Goal: Browse casually: Explore the website without a specific task or goal

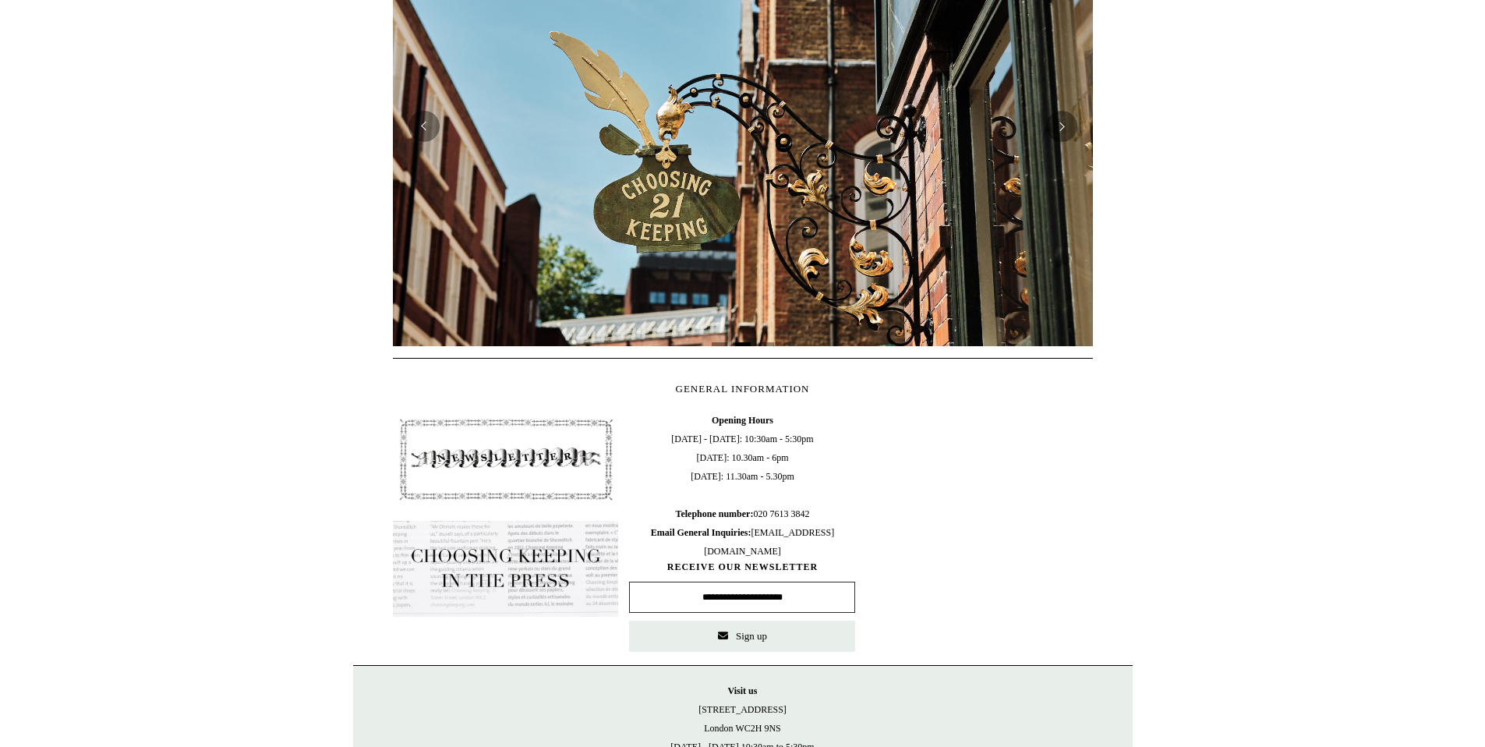
scroll to position [566, 0]
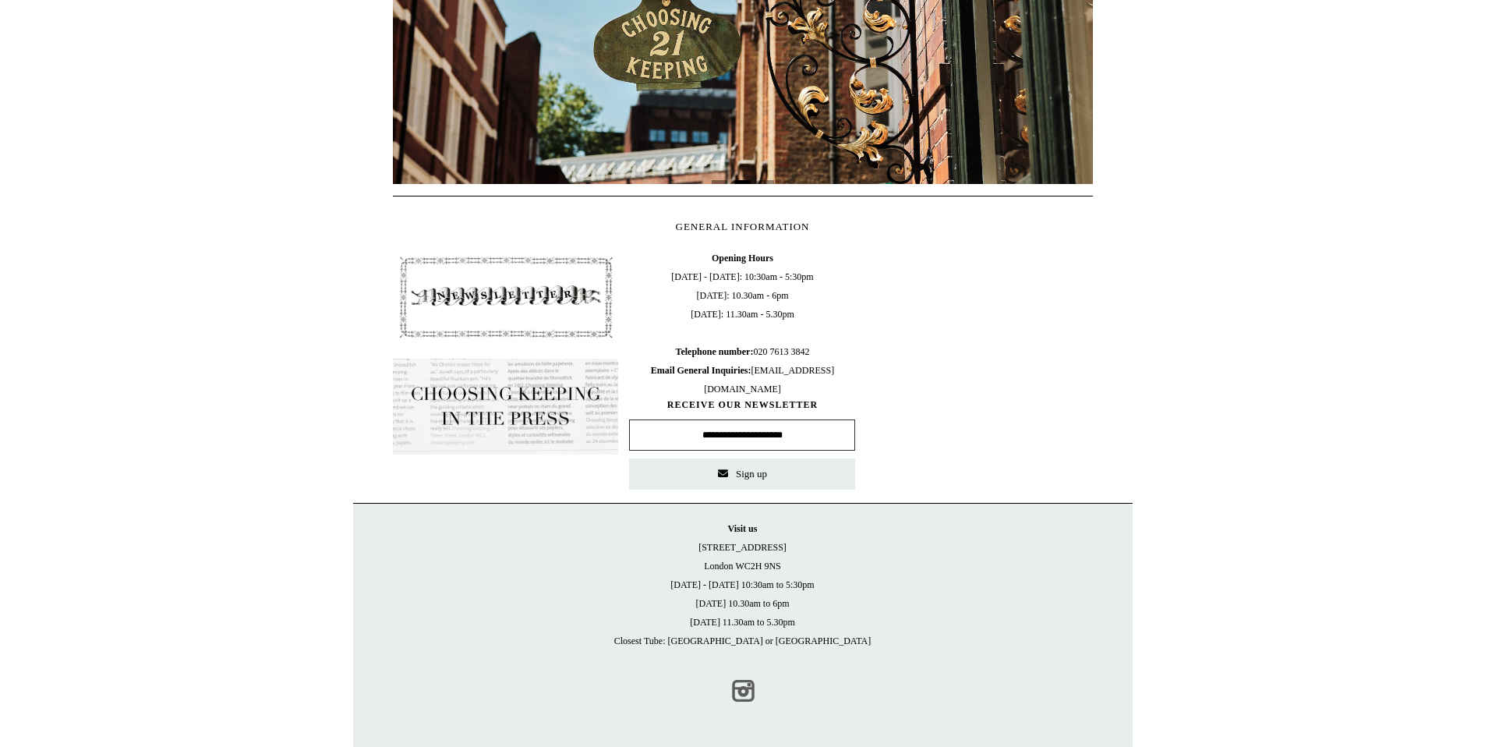
click at [749, 700] on link "Instagram" at bounding box center [743, 691] width 34 height 34
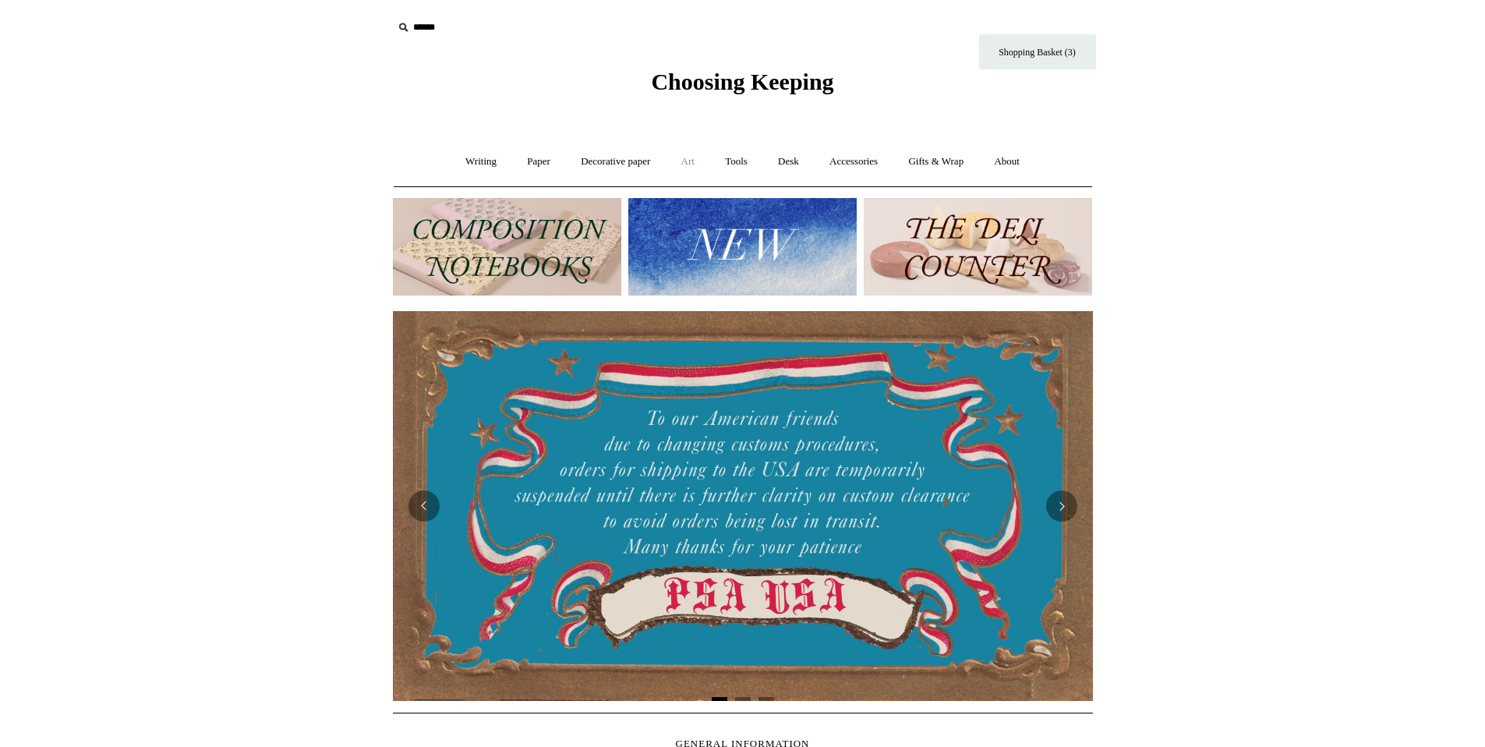
click at [686, 160] on link "Art +" at bounding box center [687, 161] width 41 height 41
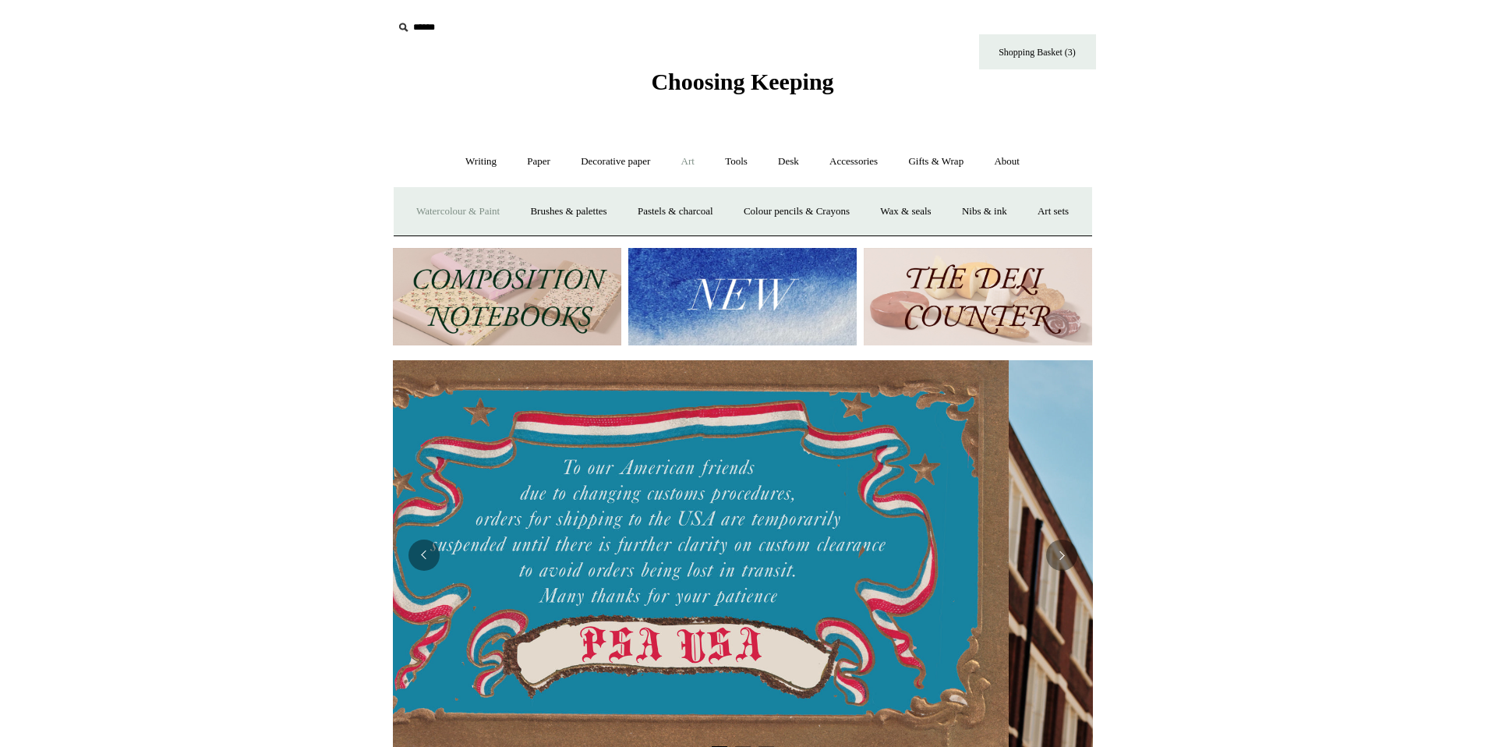
click at [494, 208] on link "Watercolour & Paint" at bounding box center [457, 211] width 111 height 41
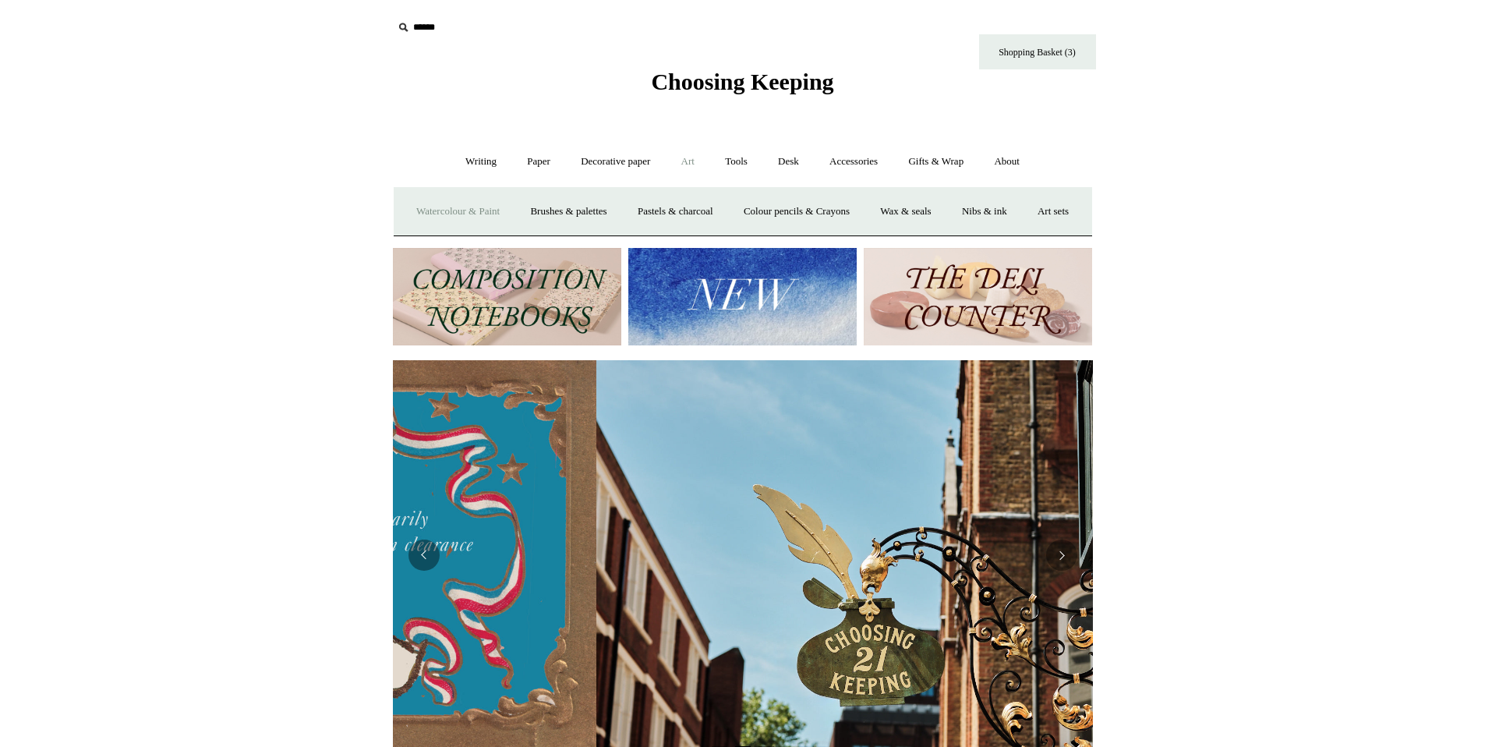
scroll to position [0, 695]
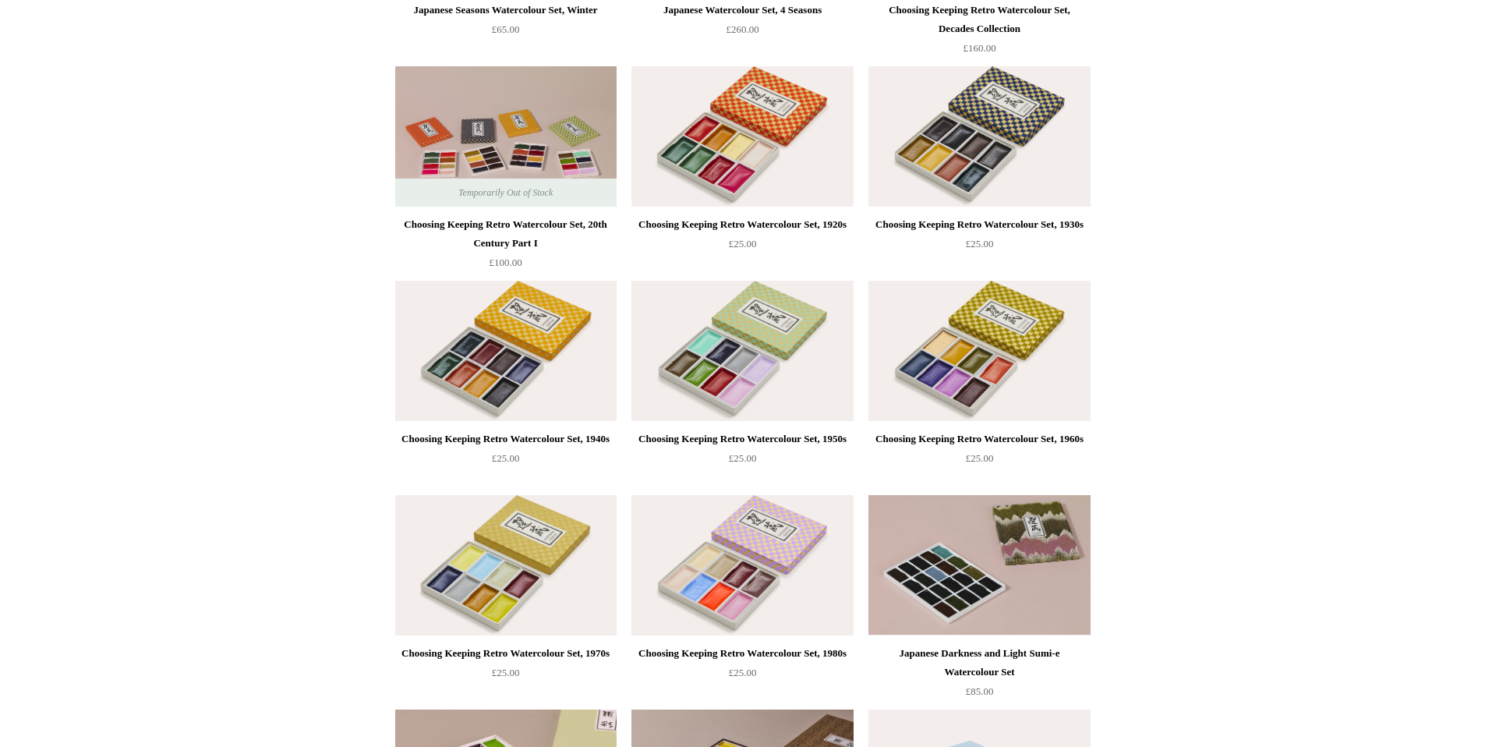
scroll to position [567, 0]
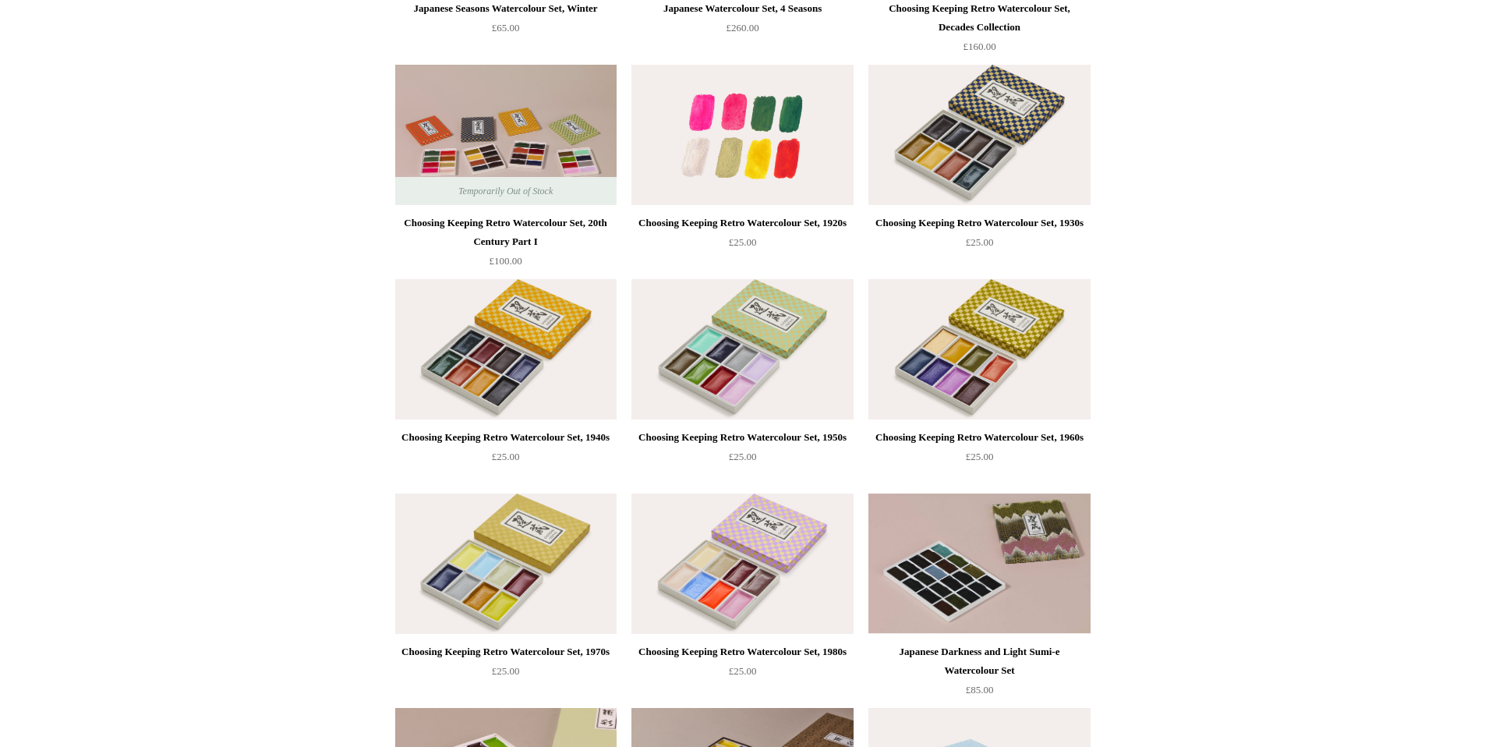
click at [780, 170] on img at bounding box center [742, 135] width 221 height 140
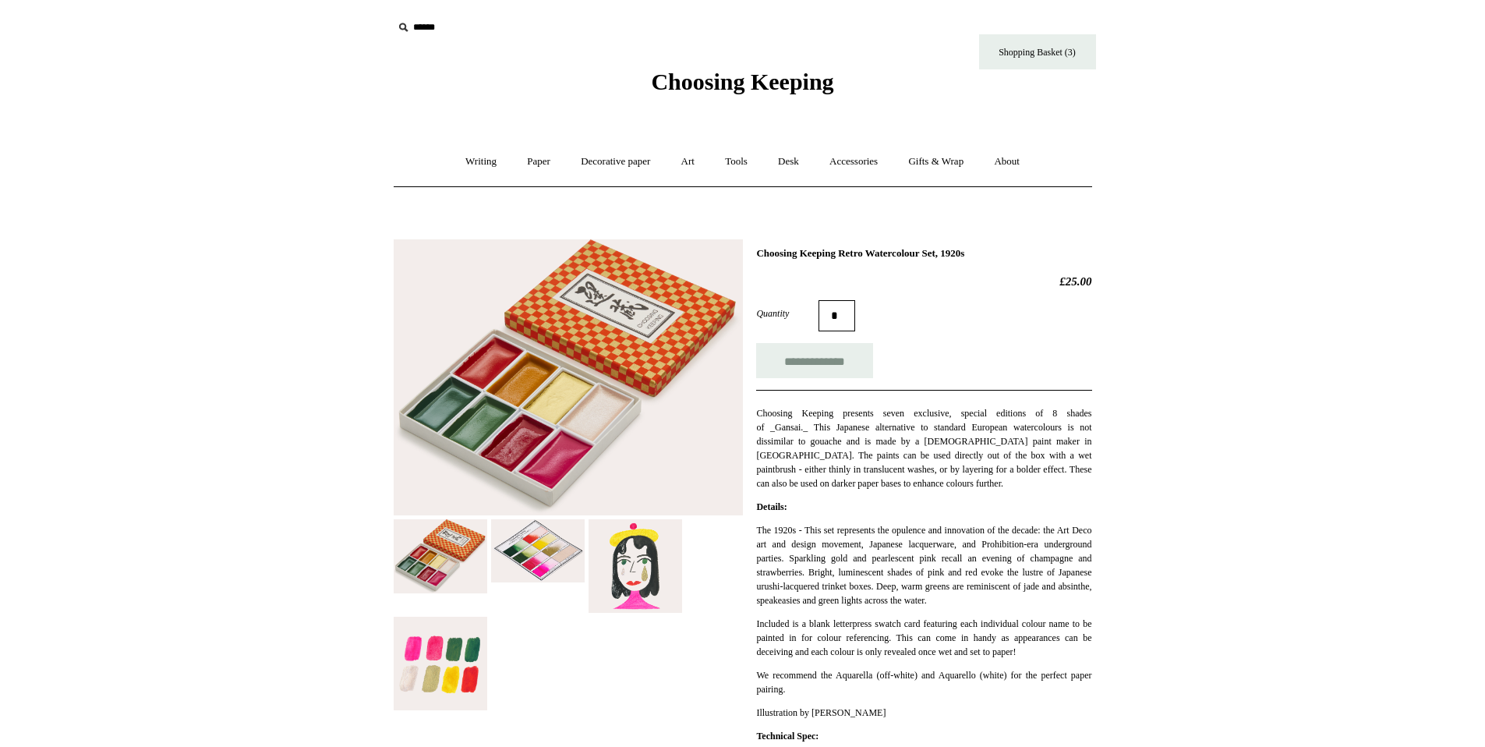
click at [617, 579] on img at bounding box center [636, 566] width 94 height 94
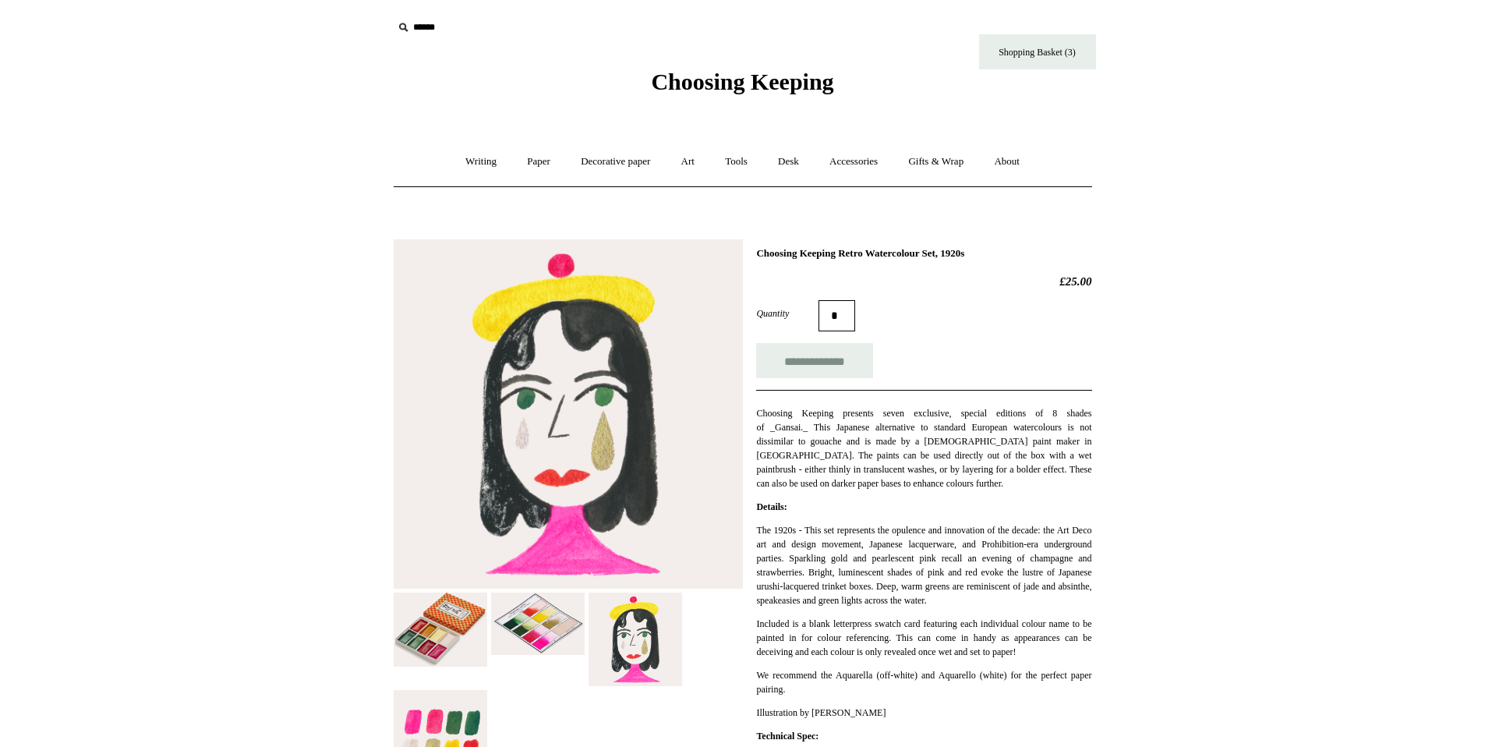
click at [529, 649] on img at bounding box center [538, 624] width 94 height 63
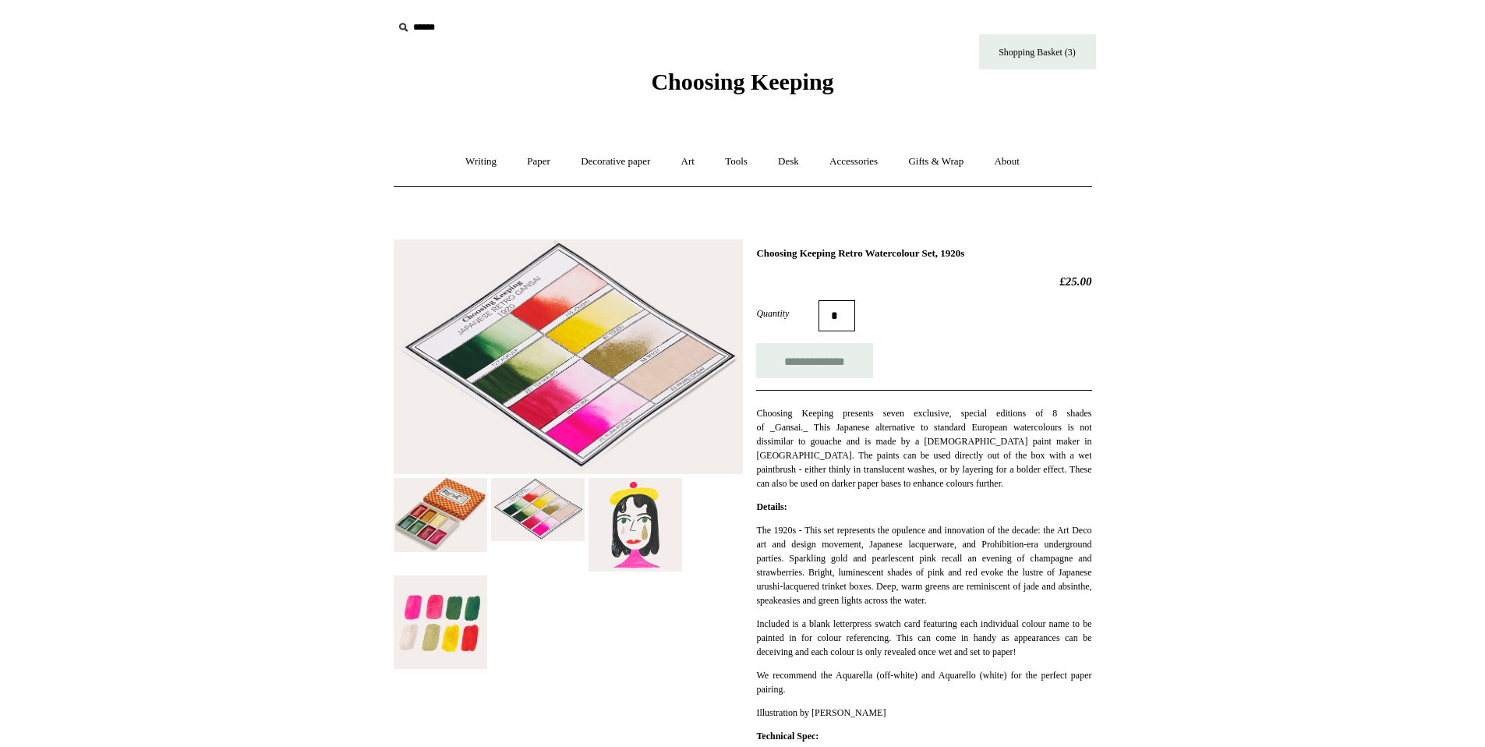
click at [458, 508] on img at bounding box center [441, 515] width 94 height 74
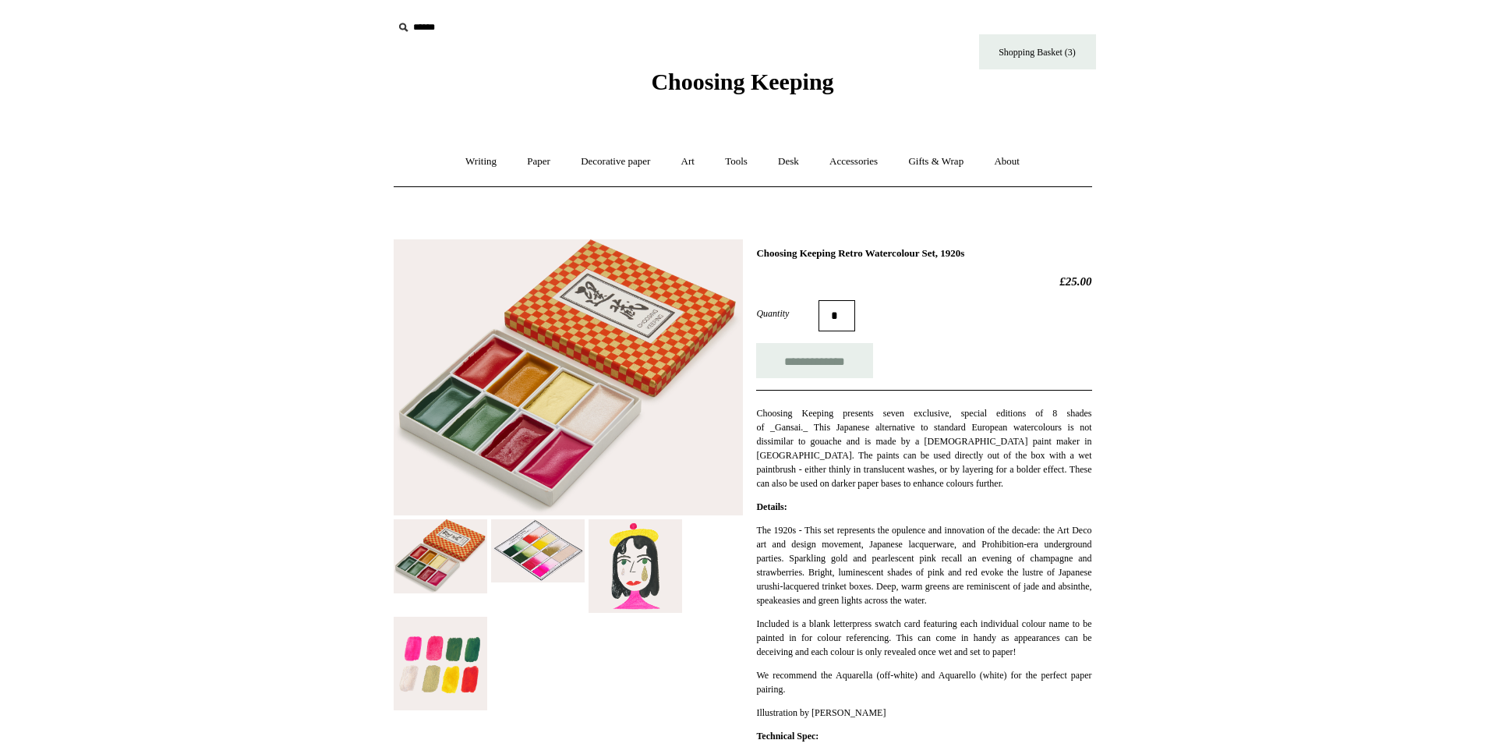
click at [480, 664] on img at bounding box center [441, 664] width 94 height 94
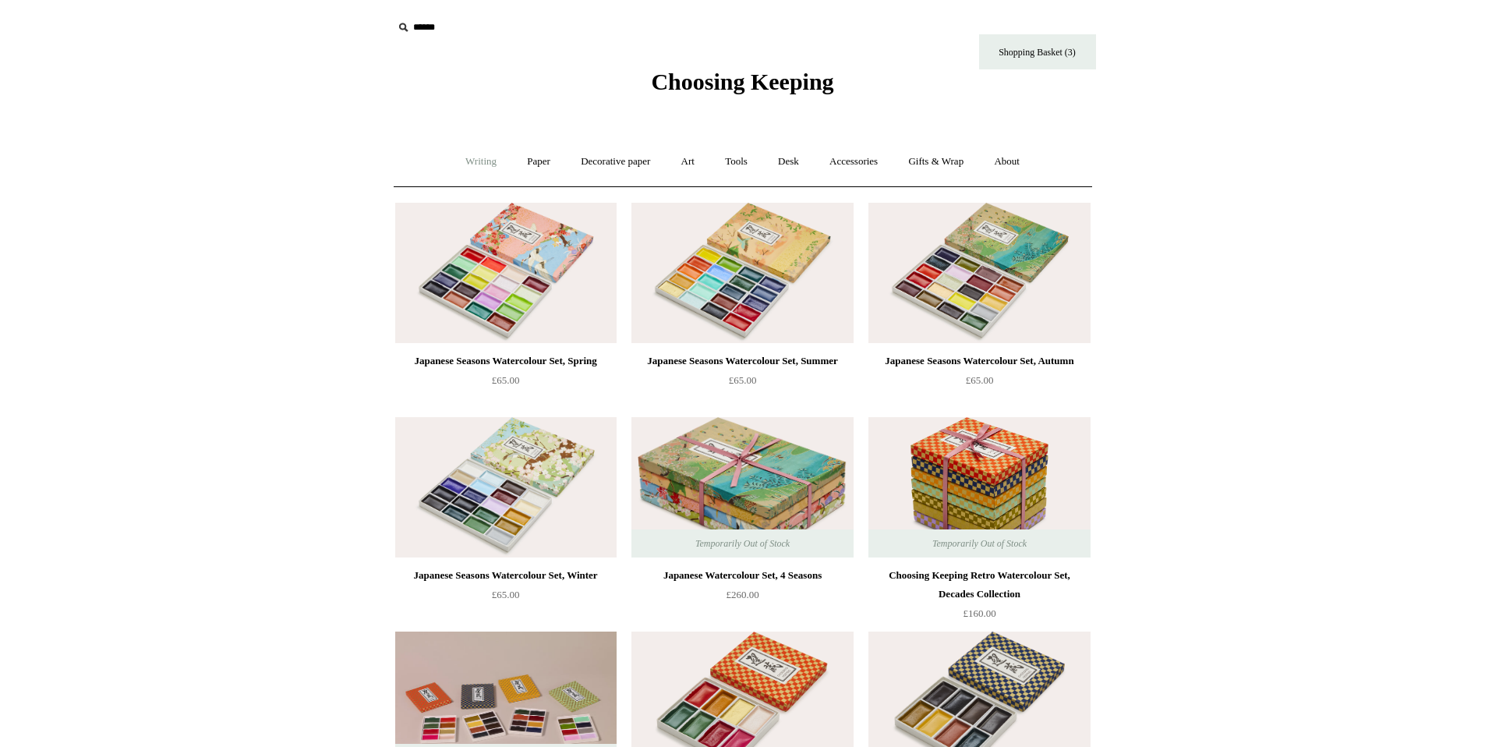
click at [469, 163] on link "Writing +" at bounding box center [480, 161] width 59 height 41
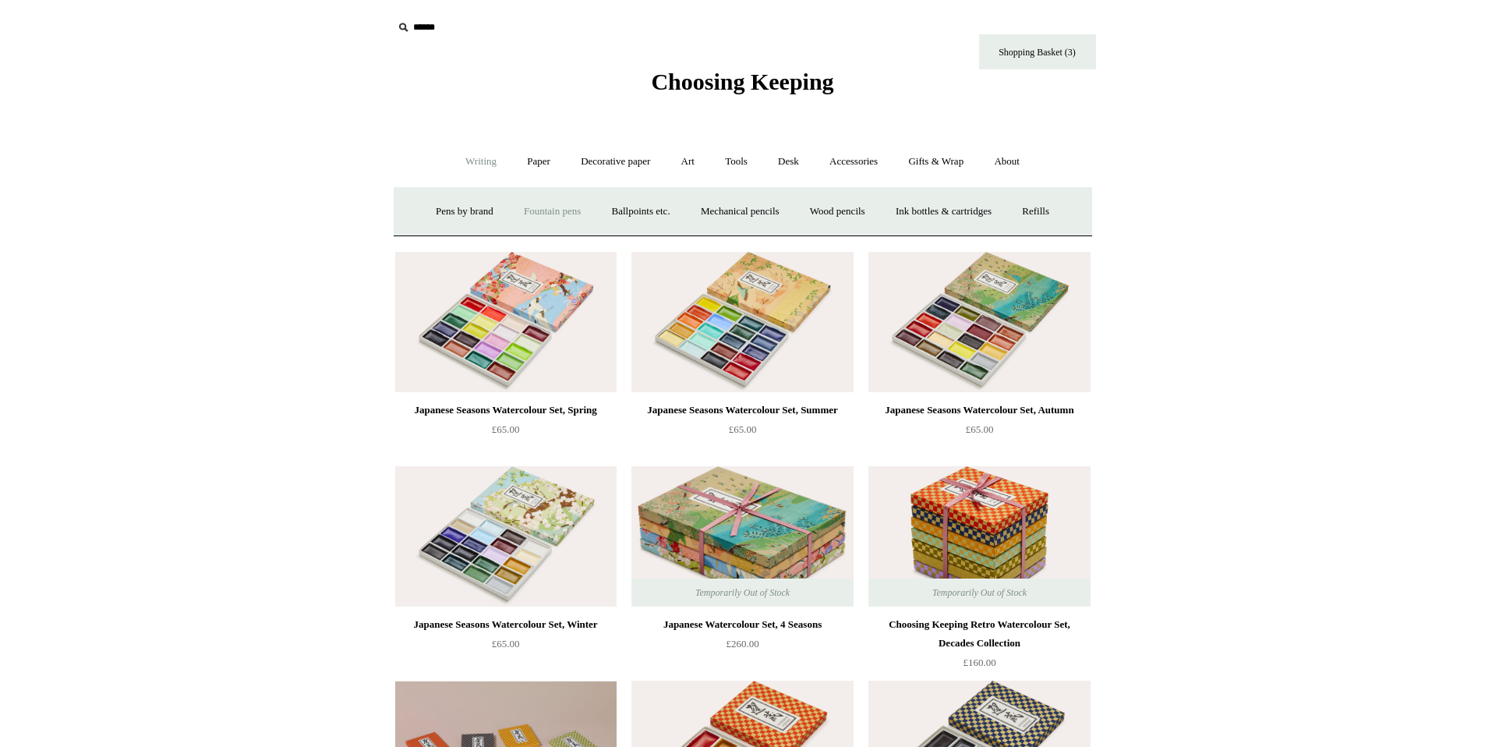
click at [561, 211] on link "Fountain pens +" at bounding box center [552, 211] width 85 height 41
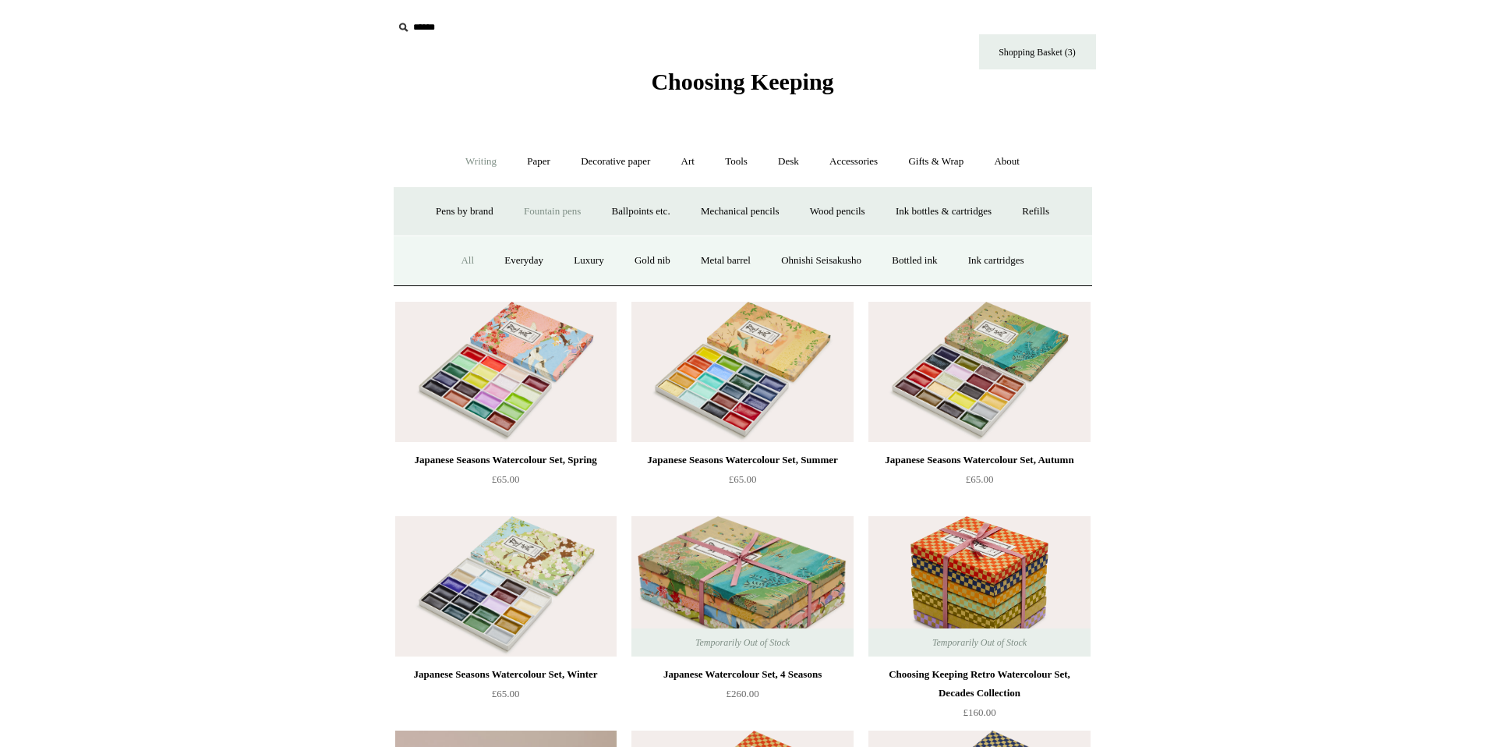
click at [448, 259] on link "All" at bounding box center [467, 260] width 41 height 41
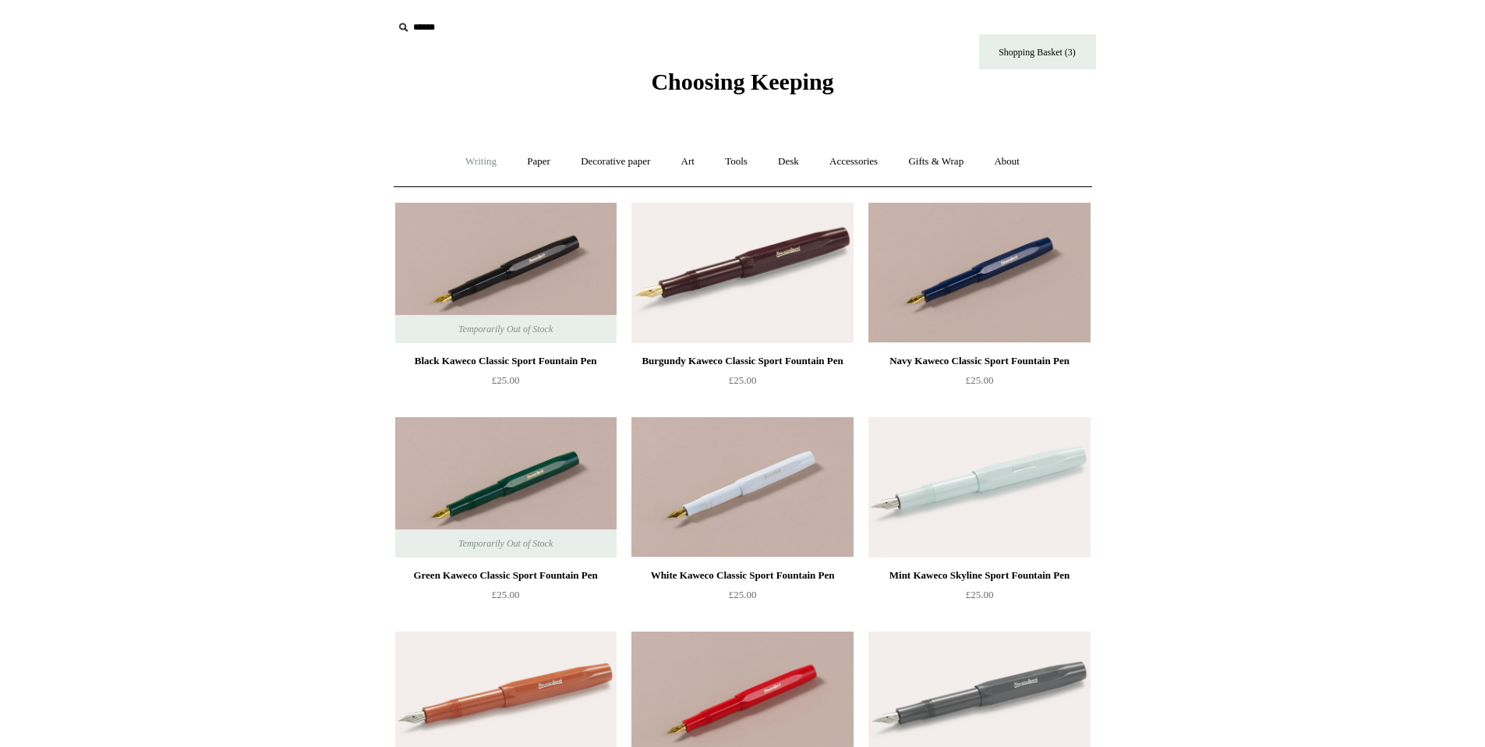
click at [472, 161] on link "Writing +" at bounding box center [480, 161] width 59 height 41
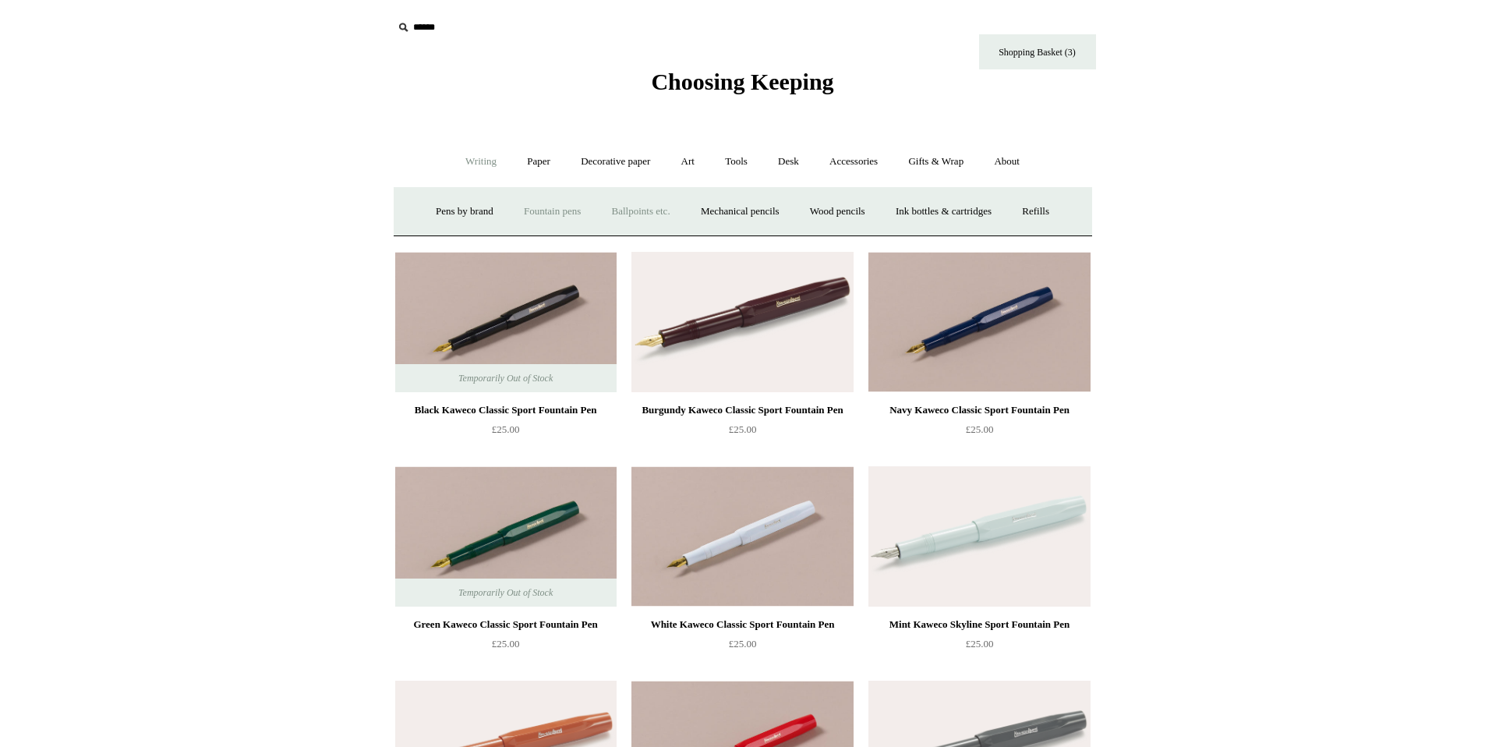
click at [662, 209] on link "Ballpoints etc. +" at bounding box center [641, 211] width 87 height 41
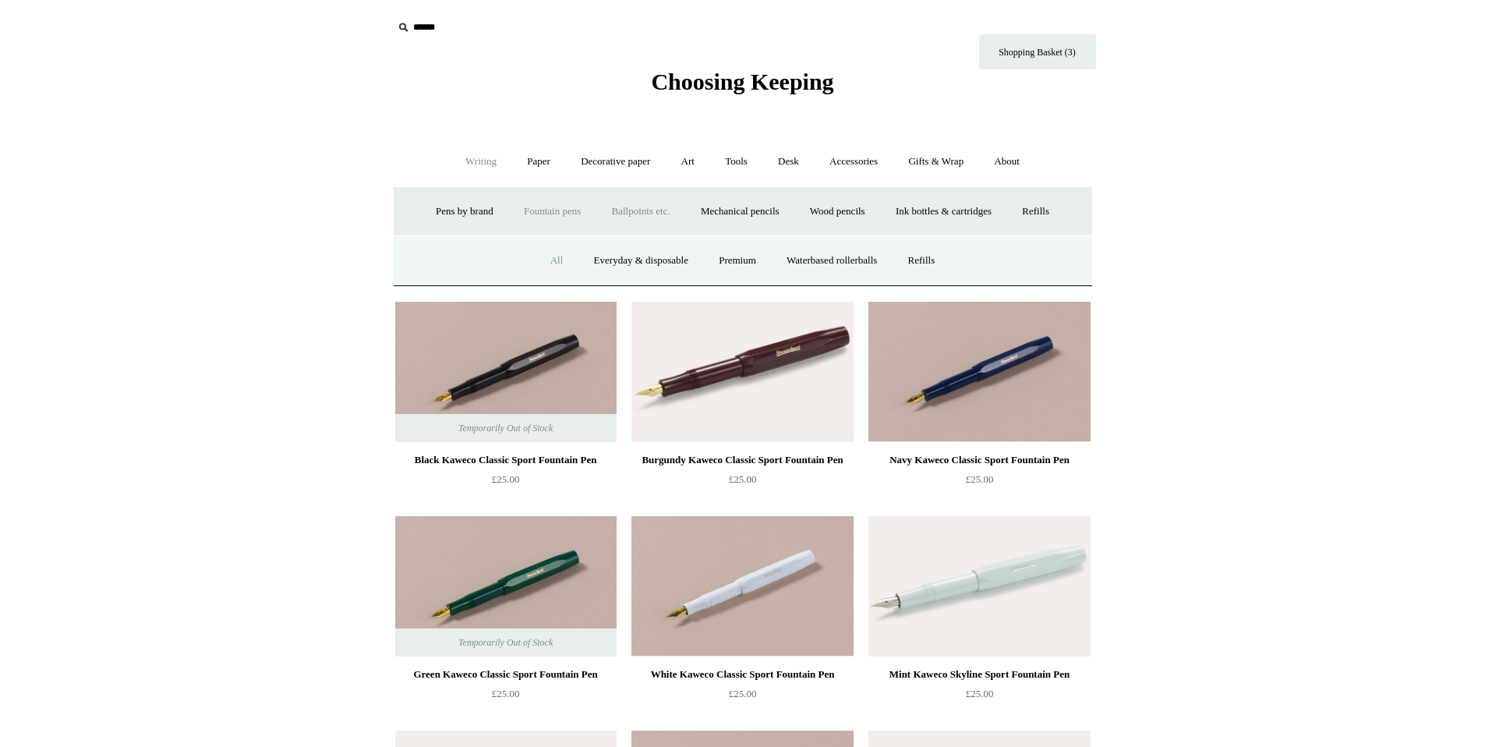
click at [550, 256] on link "All" at bounding box center [556, 260] width 41 height 41
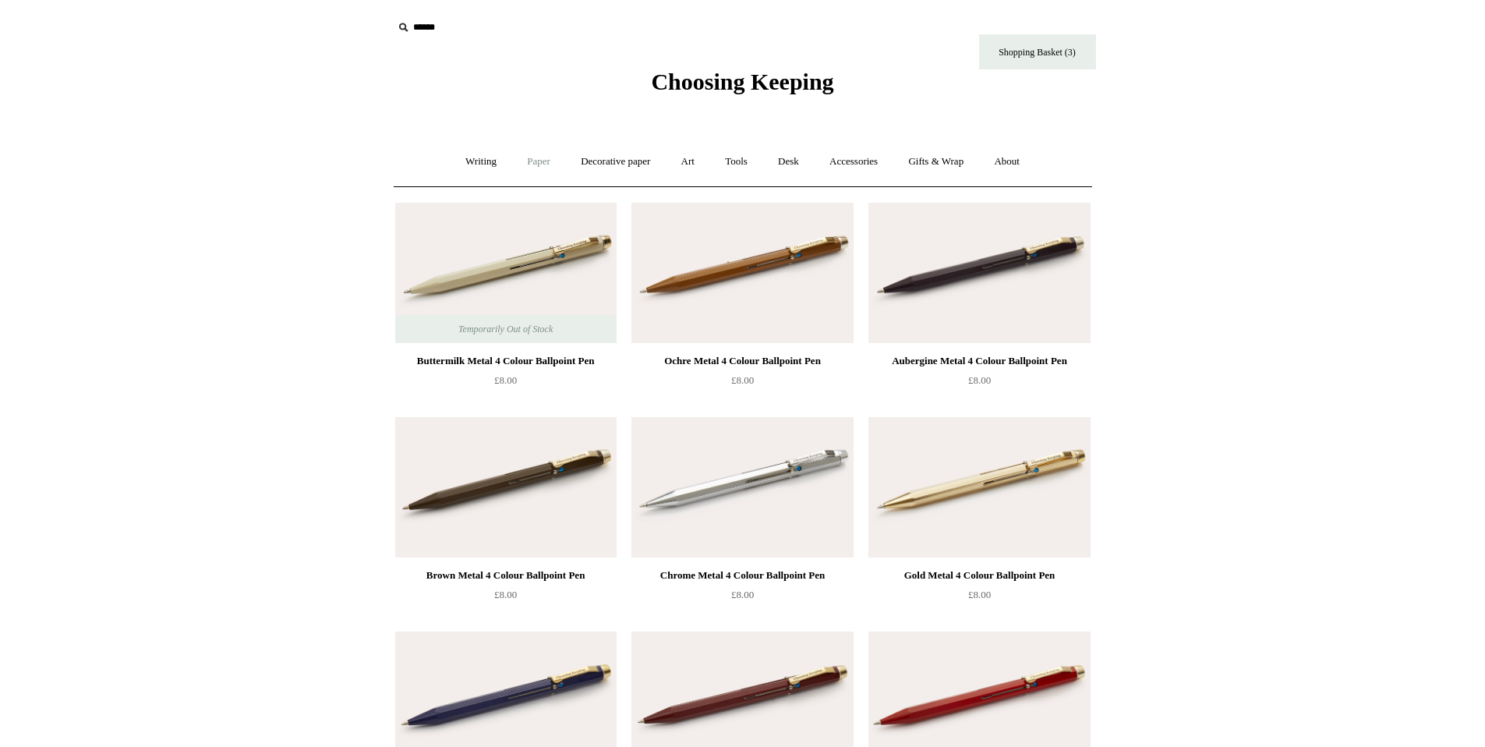
click at [530, 157] on link "Paper +" at bounding box center [538, 161] width 51 height 41
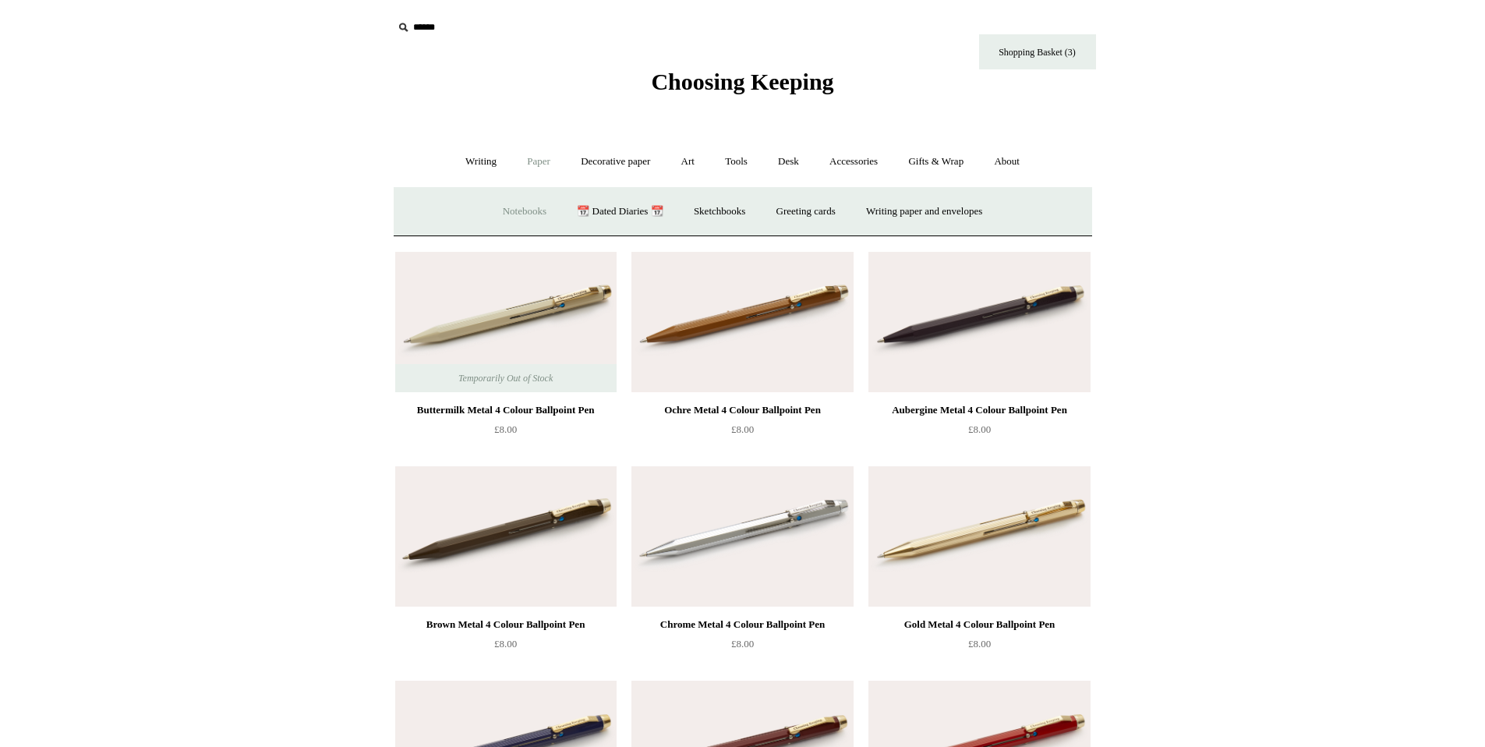
click at [525, 205] on link "Notebooks +" at bounding box center [525, 211] width 72 height 41
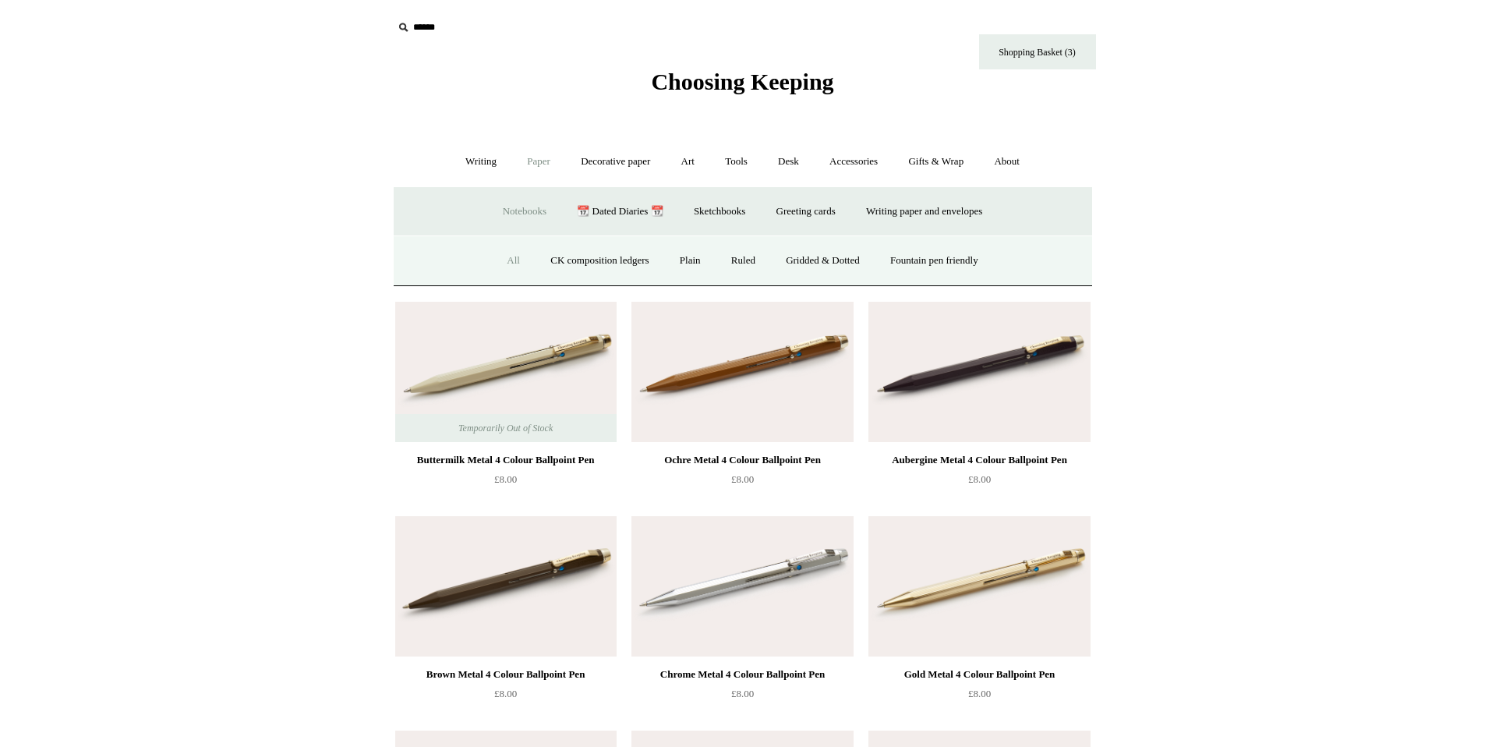
click at [497, 254] on link "All" at bounding box center [513, 260] width 41 height 41
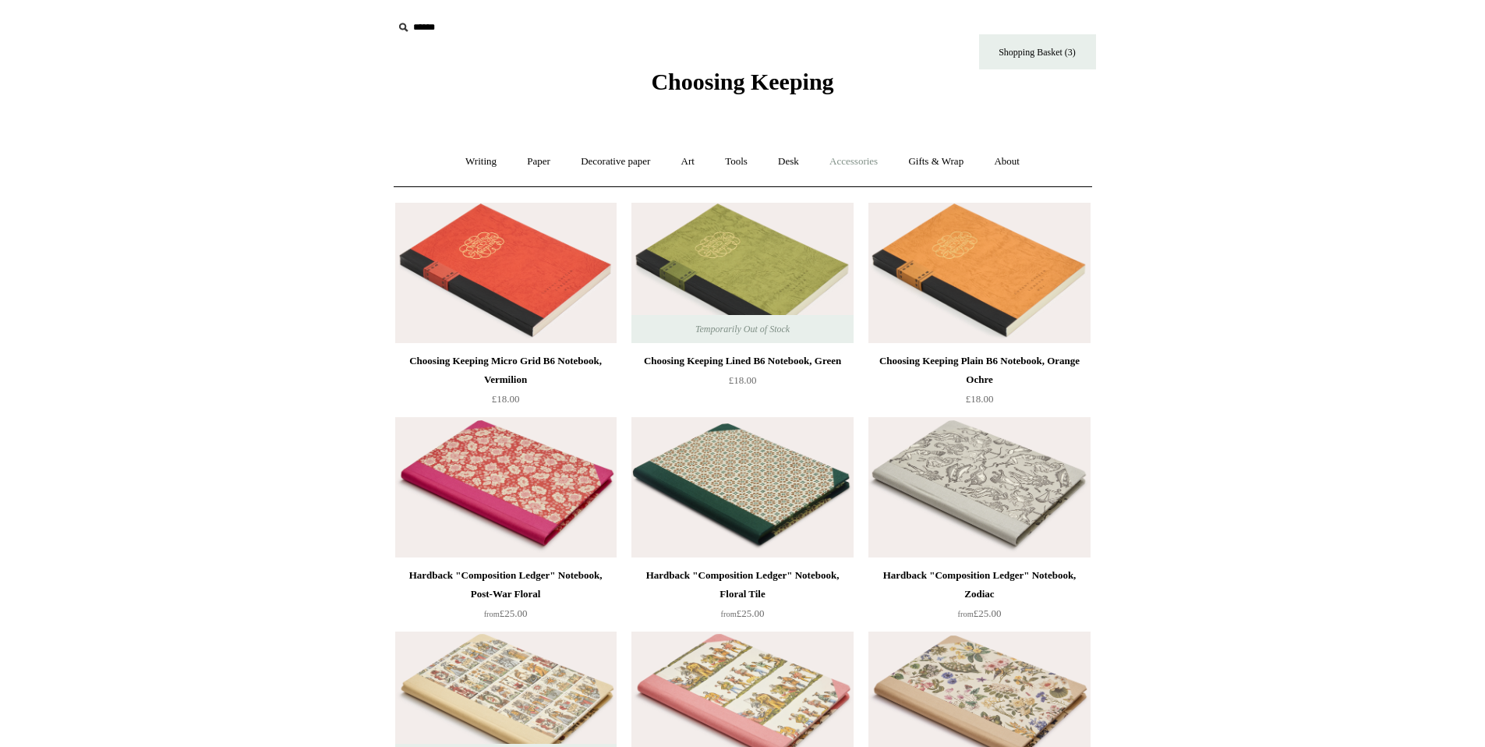
click at [849, 162] on link "Accessories +" at bounding box center [854, 161] width 76 height 41
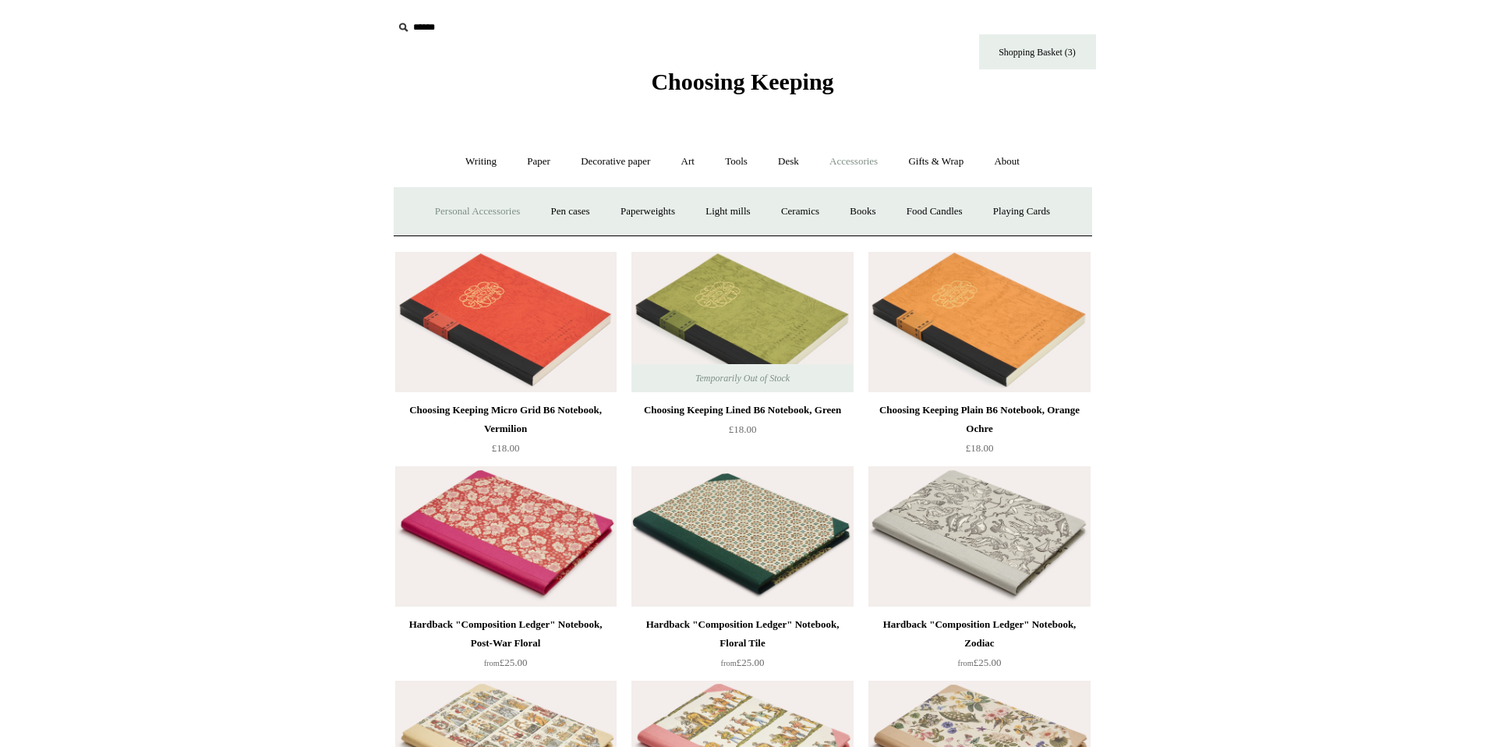
click at [483, 201] on link "Personal Accessories +" at bounding box center [477, 211] width 113 height 41
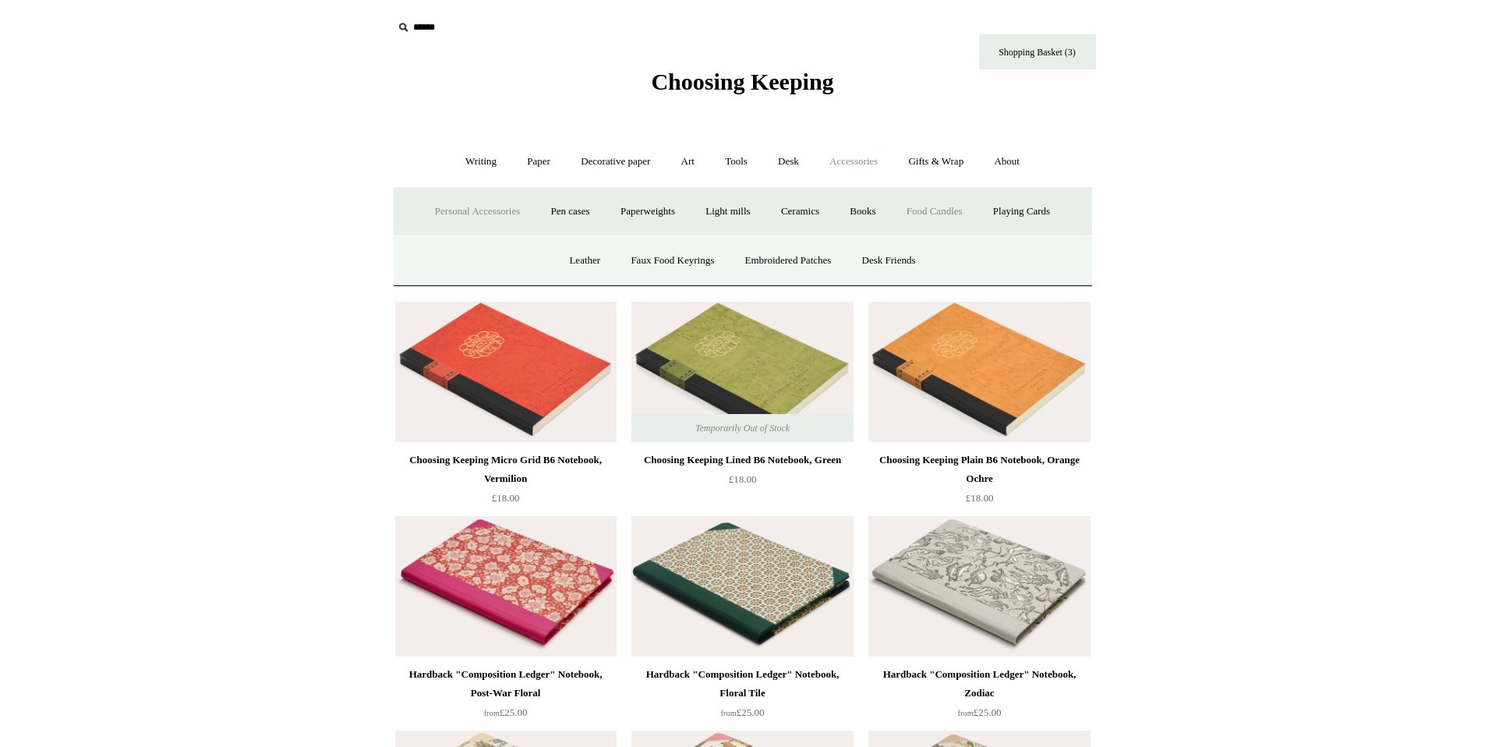
click at [931, 214] on link "Food Candles" at bounding box center [935, 211] width 84 height 41
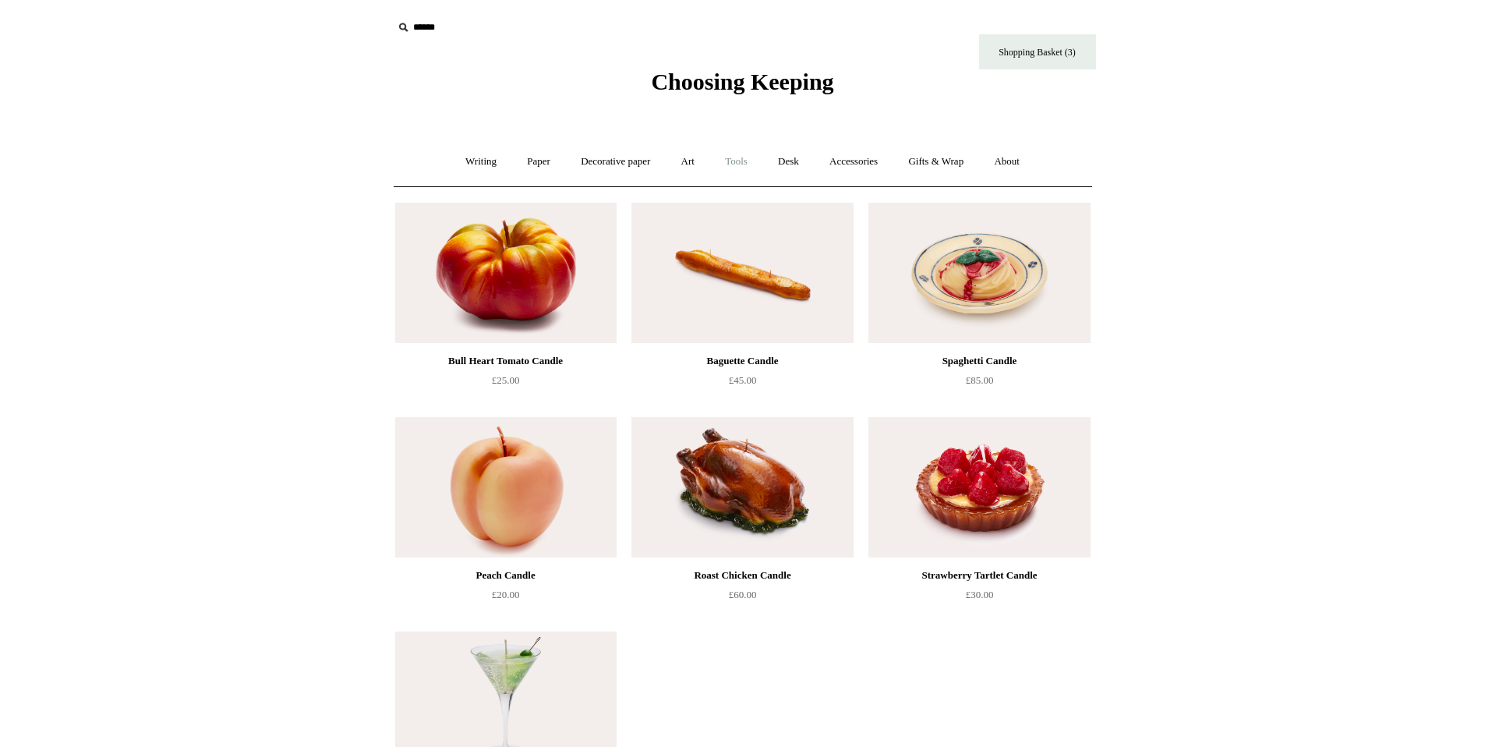
click at [726, 156] on link "Tools +" at bounding box center [736, 161] width 51 height 41
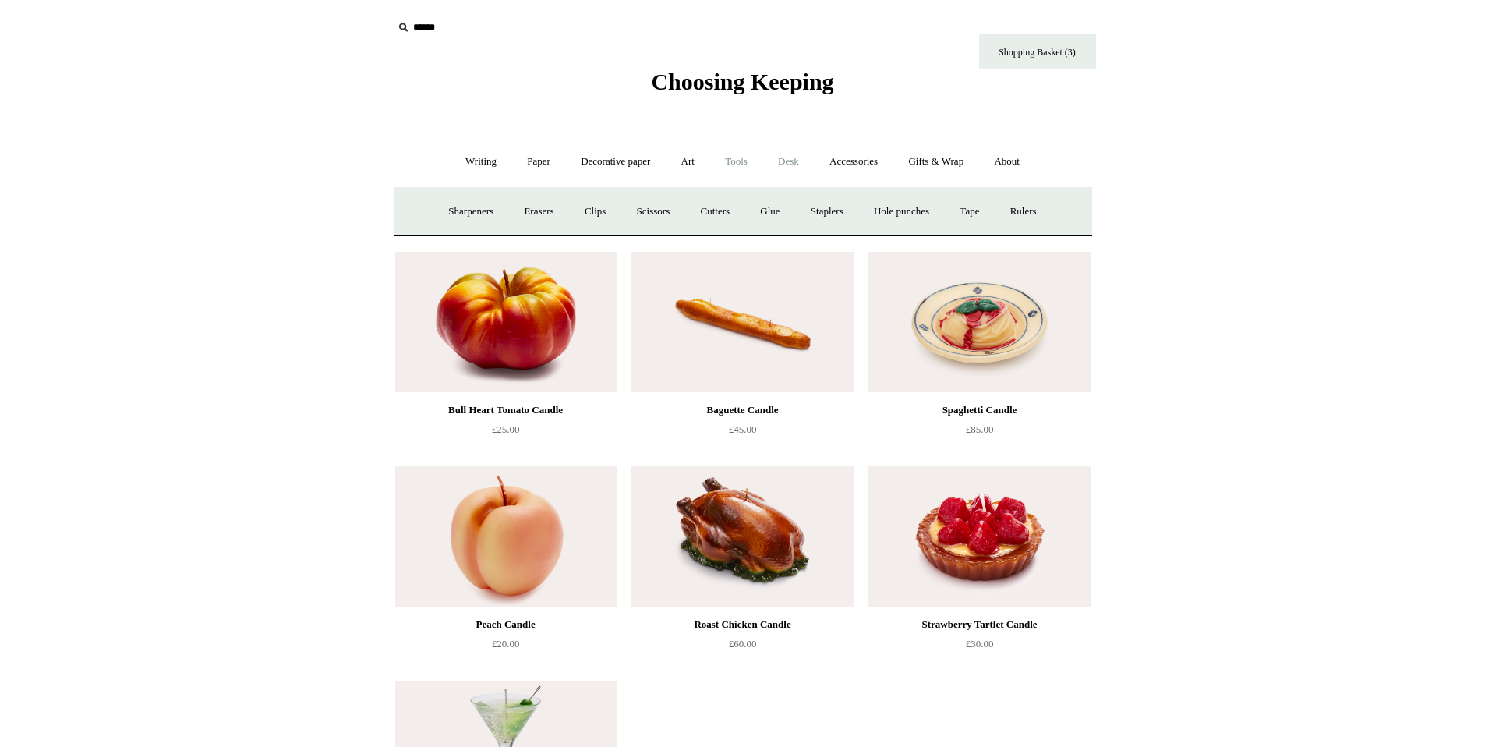
click at [780, 169] on link "Desk +" at bounding box center [788, 161] width 49 height 41
click at [816, 213] on link "Desk Accessories" at bounding box center [808, 211] width 99 height 41
